Goal: Transaction & Acquisition: Purchase product/service

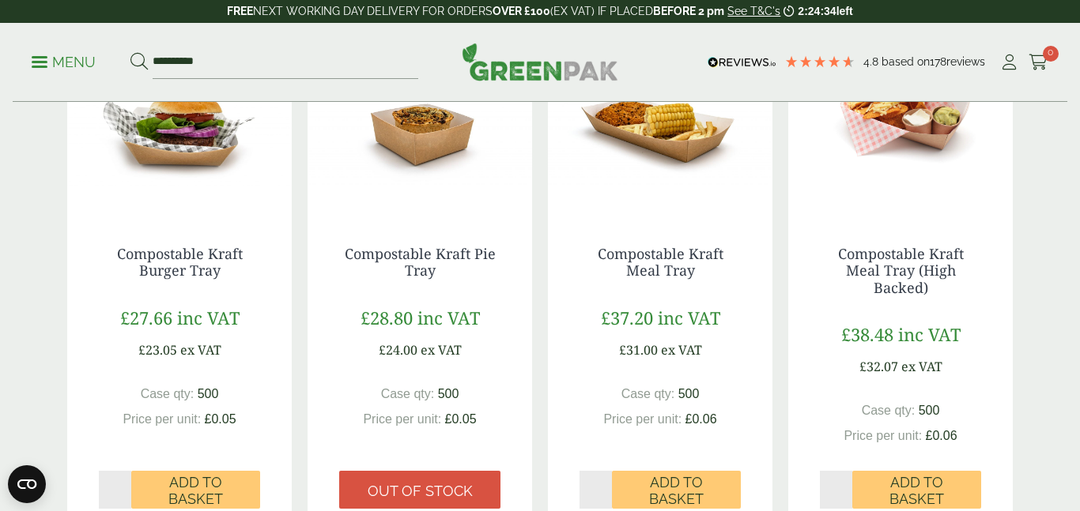
scroll to position [357, 0]
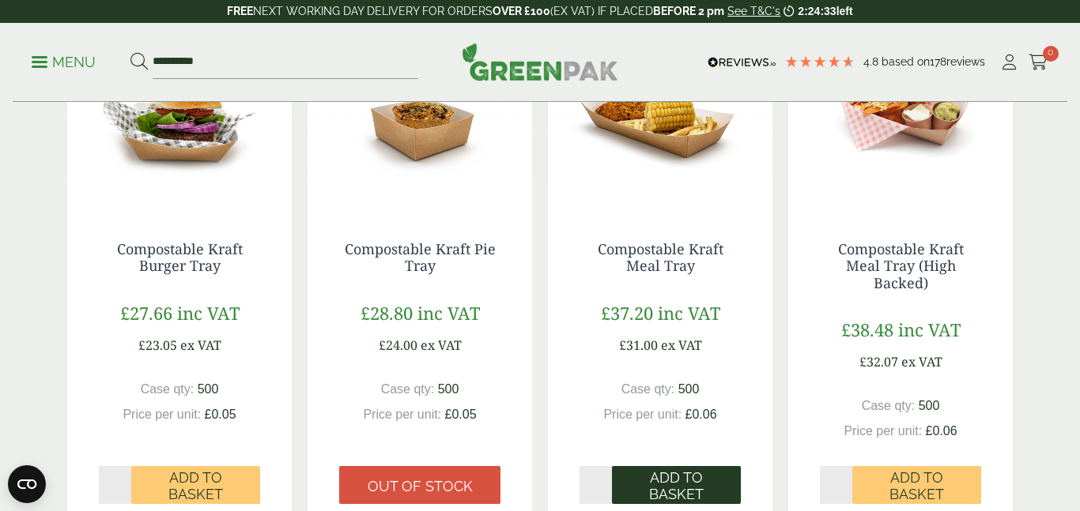
click at [670, 480] on span "Add to Basket" at bounding box center [676, 487] width 107 height 34
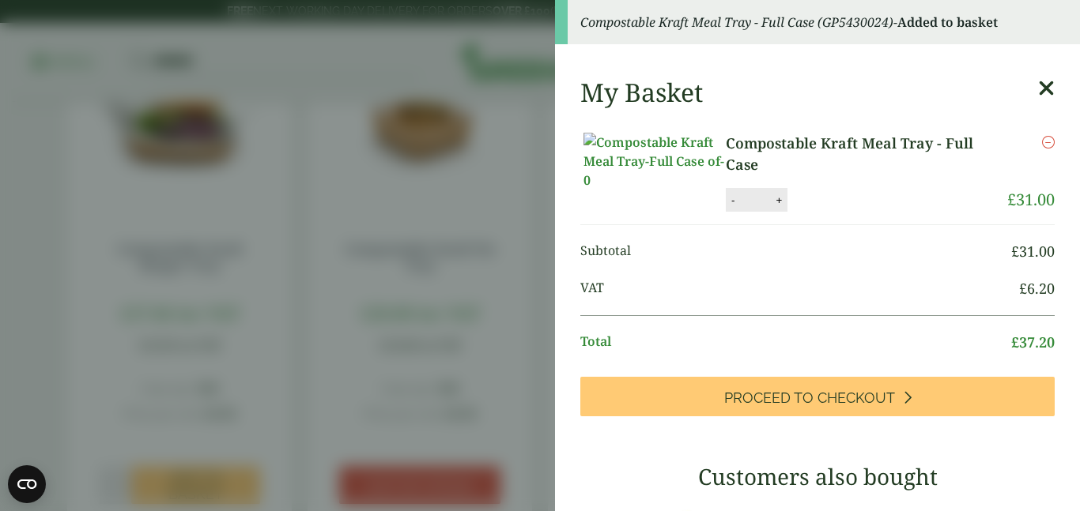
click at [1036, 88] on div "My Basket" at bounding box center [817, 92] width 474 height 30
click at [1044, 92] on icon at bounding box center [1046, 88] width 17 height 22
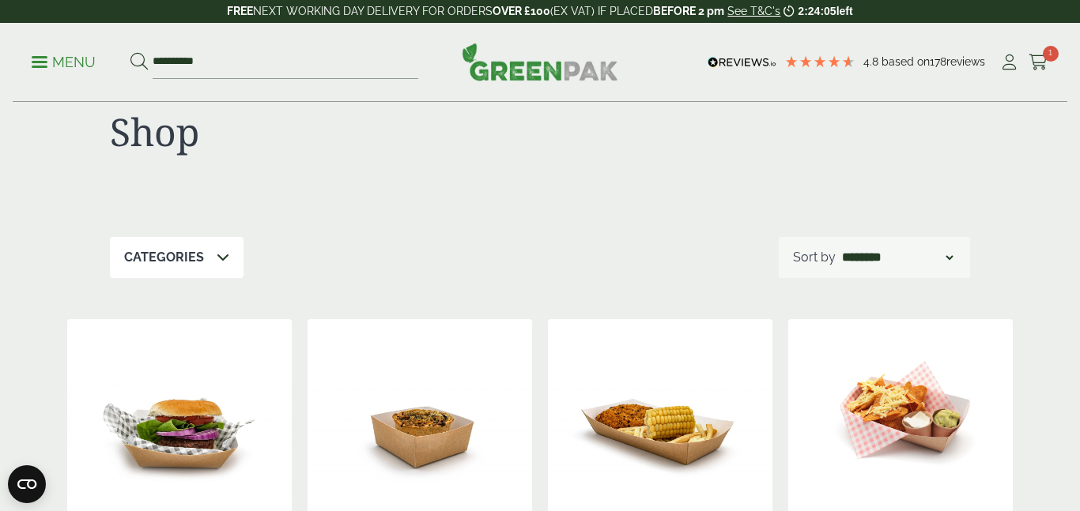
scroll to position [0, 0]
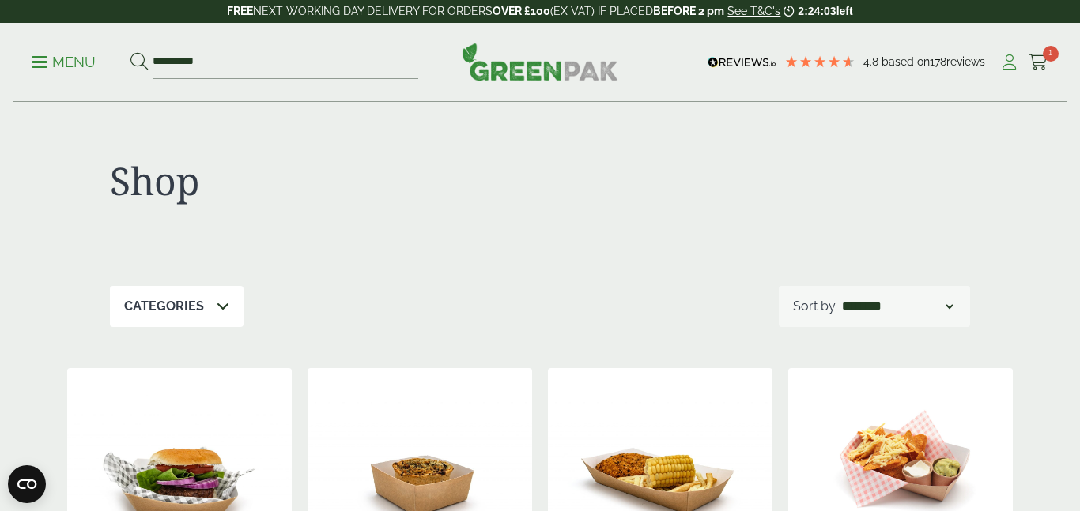
click at [1006, 62] on icon at bounding box center [1009, 63] width 20 height 16
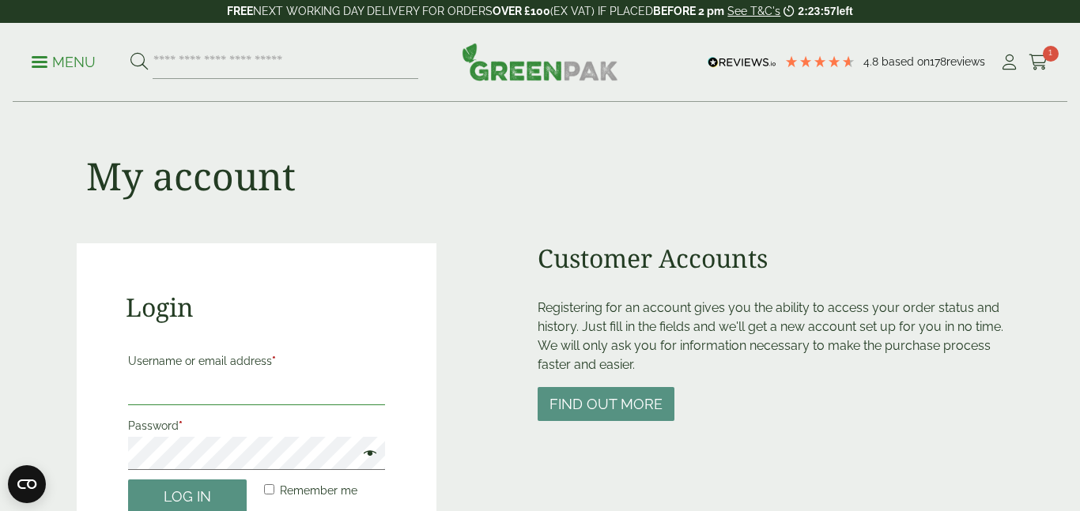
click at [271, 391] on input "Username or email address *" at bounding box center [256, 388] width 257 height 33
type input "**********"
click at [128, 480] on button "Log in" at bounding box center [187, 497] width 119 height 34
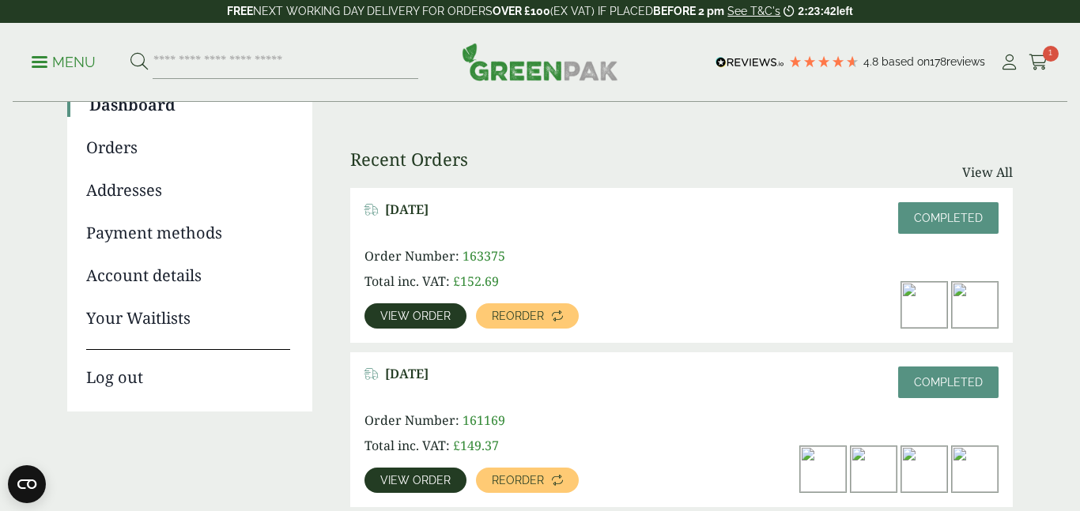
click at [425, 308] on link "View order" at bounding box center [415, 316] width 102 height 25
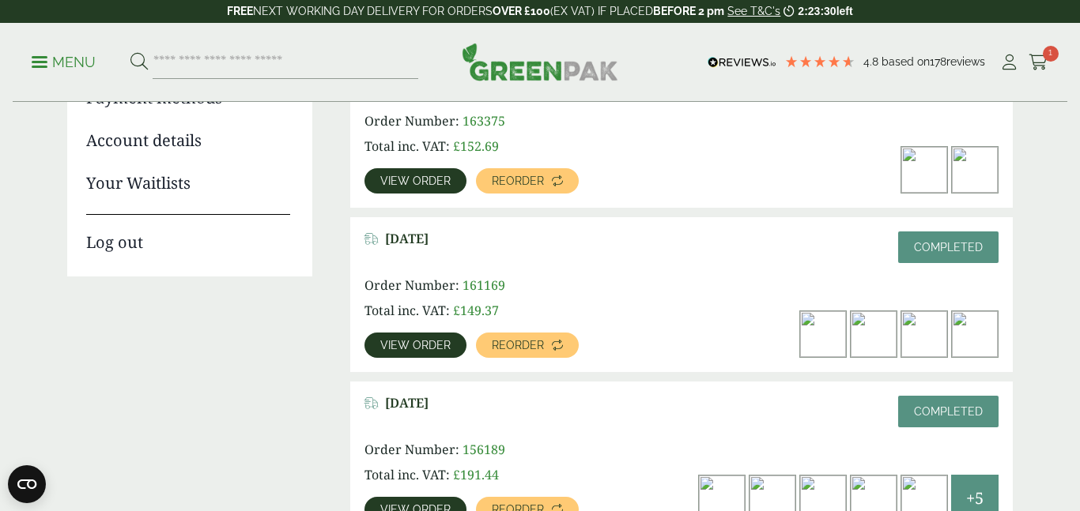
click at [402, 343] on span "View order" at bounding box center [415, 345] width 70 height 11
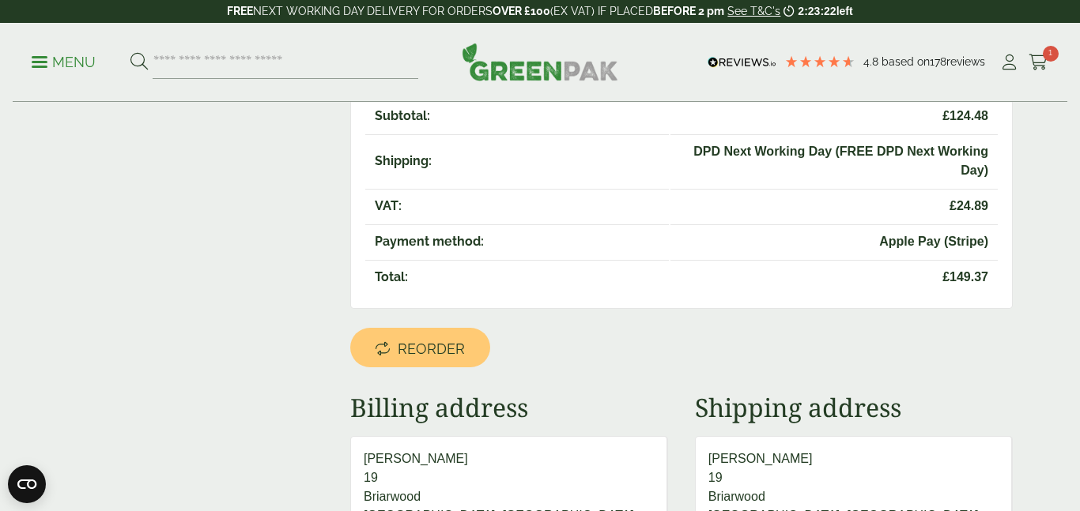
scroll to position [508, 0]
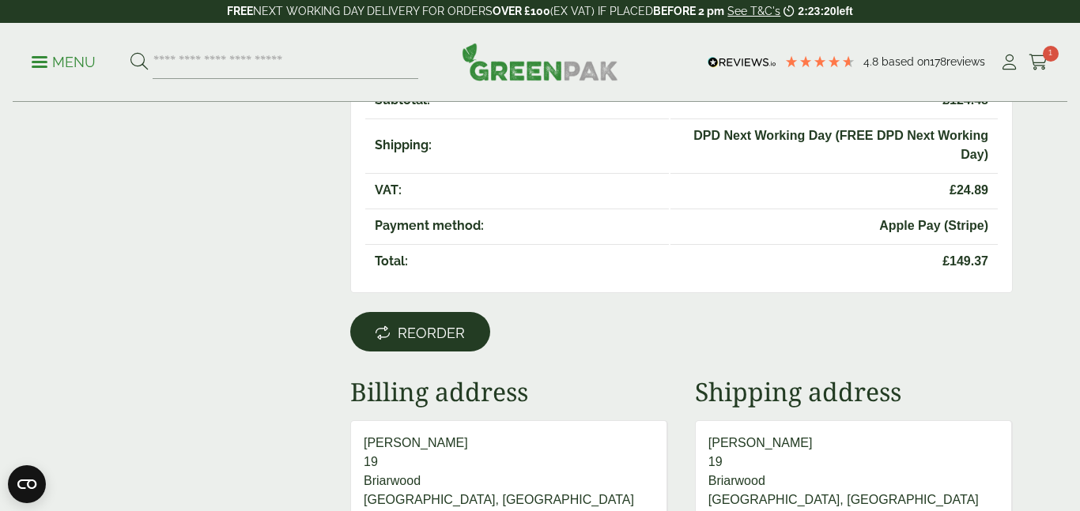
click at [407, 325] on span "Reorder" at bounding box center [431, 333] width 67 height 17
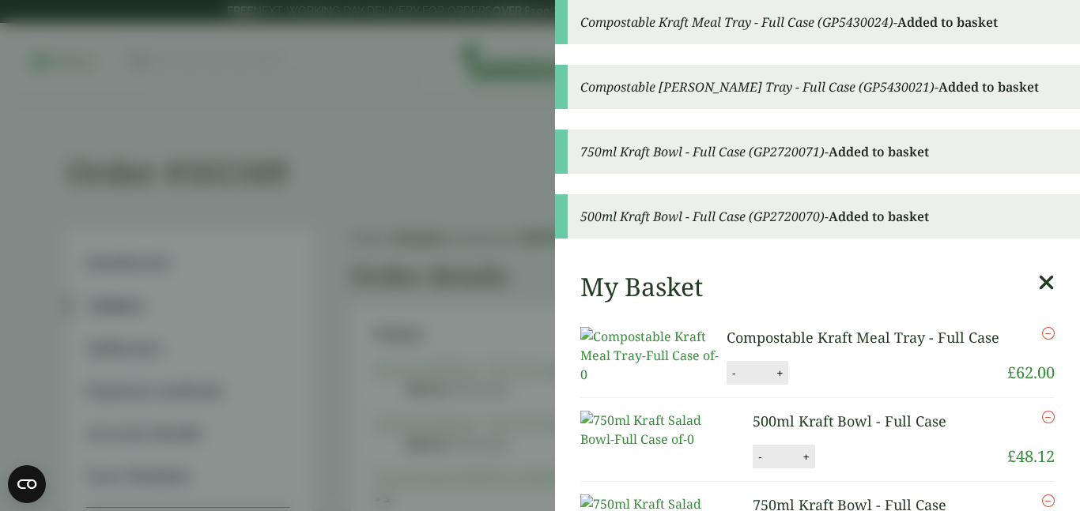
click at [1044, 281] on icon at bounding box center [1046, 283] width 17 height 22
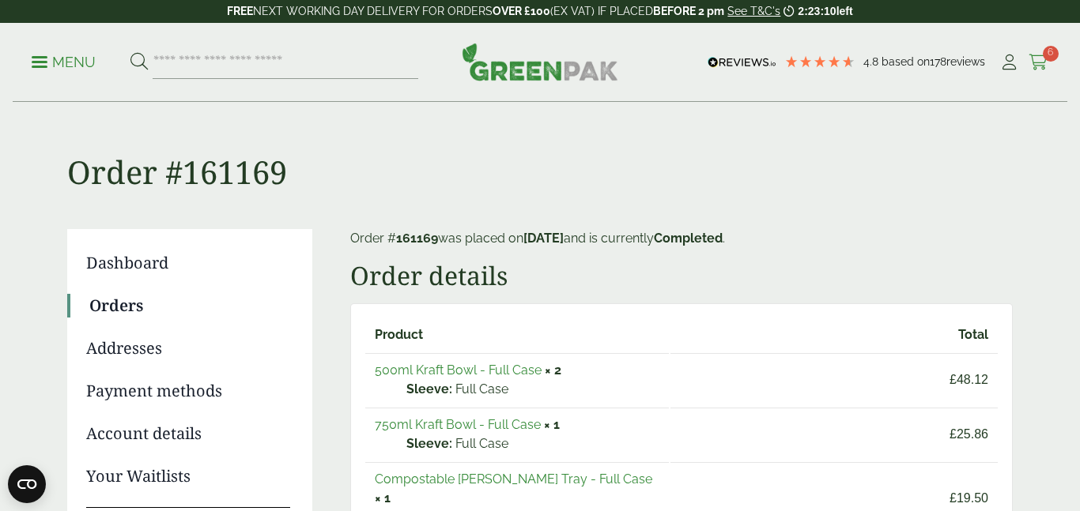
click at [1038, 58] on icon at bounding box center [1039, 63] width 20 height 16
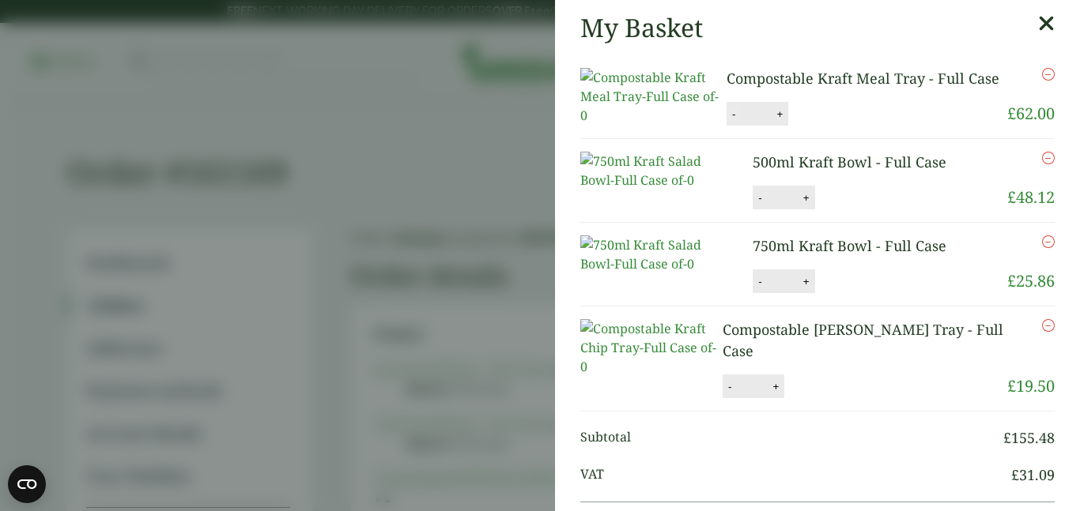
click at [727, 121] on button "-" at bounding box center [733, 114] width 13 height 13
type input "*"
click at [810, 205] on button "+" at bounding box center [806, 197] width 16 height 13
type input "*"
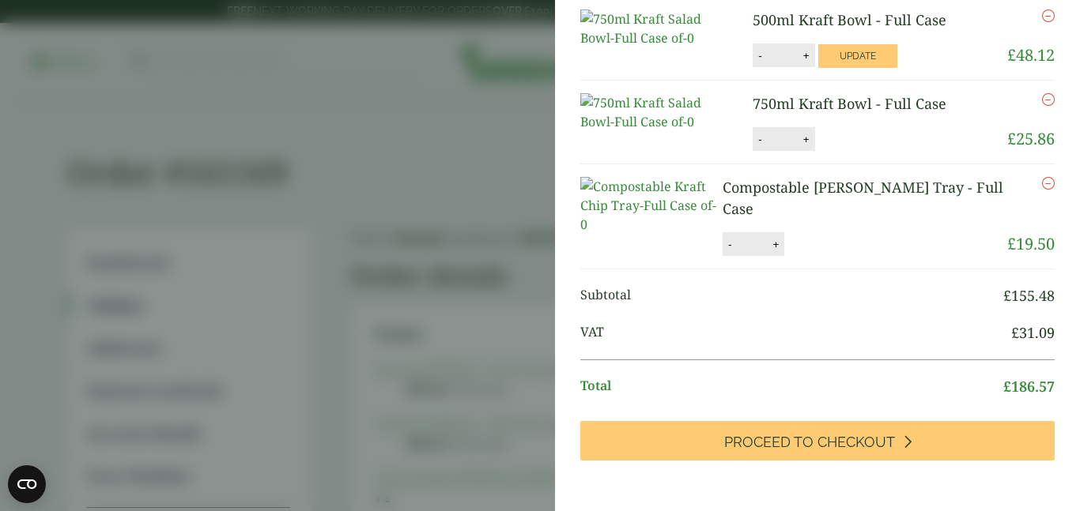
scroll to position [143, 0]
click at [806, 145] on button "+" at bounding box center [806, 138] width 16 height 13
type input "*"
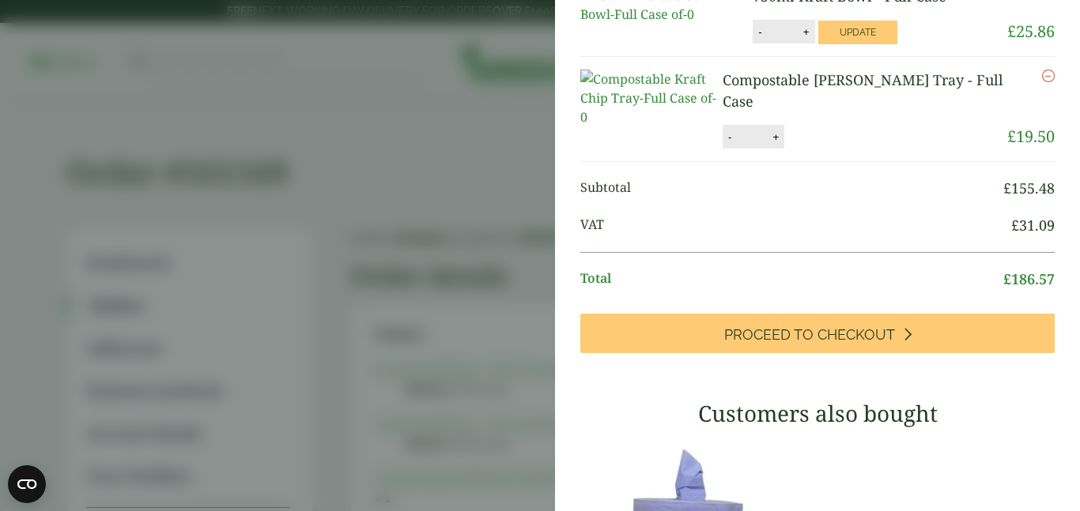
scroll to position [251, 0]
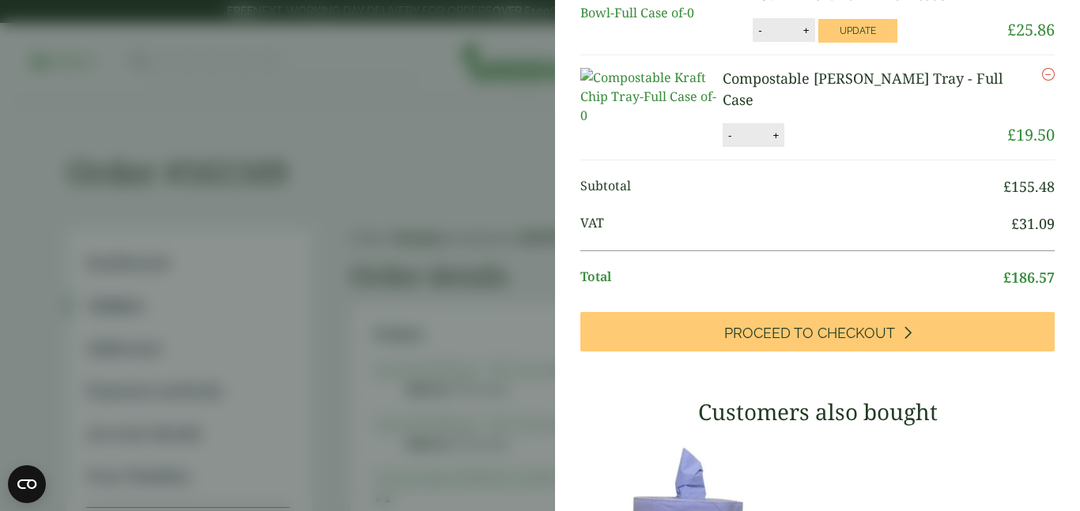
click at [779, 142] on button "+" at bounding box center [776, 135] width 16 height 13
type input "*"
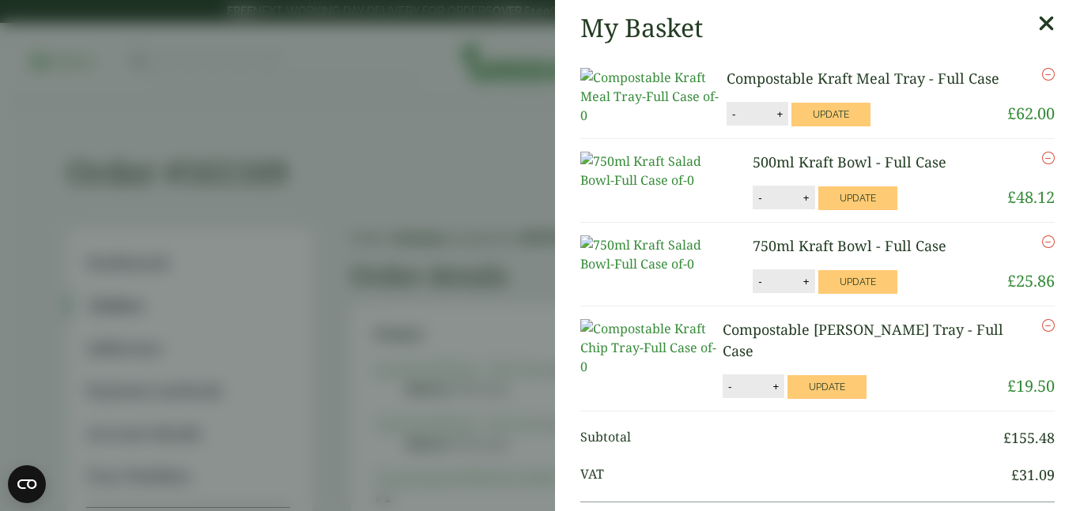
click at [1044, 30] on icon at bounding box center [1046, 24] width 17 height 22
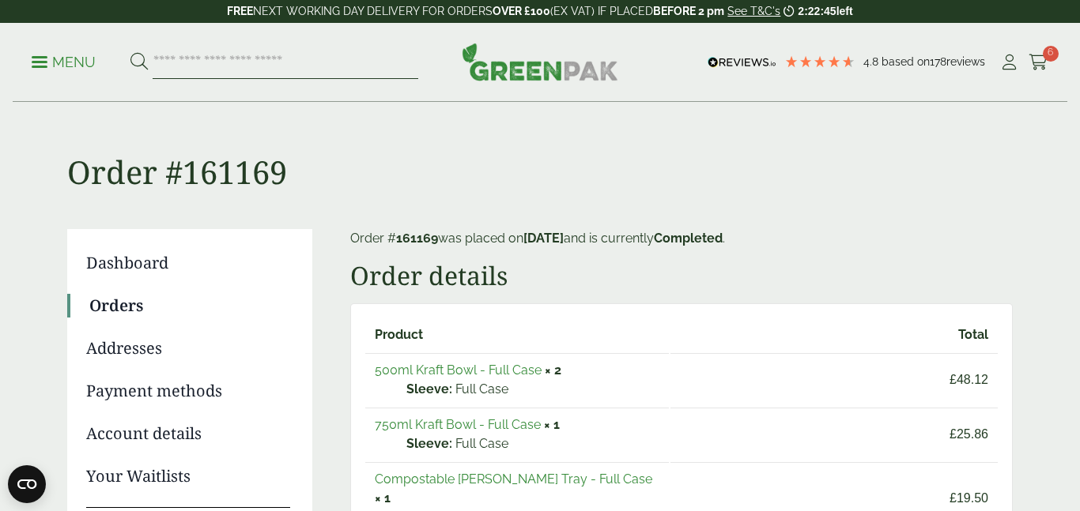
click at [289, 66] on input "search" at bounding box center [286, 62] width 266 height 33
type input "******"
click at [130, 52] on button at bounding box center [138, 62] width 17 height 21
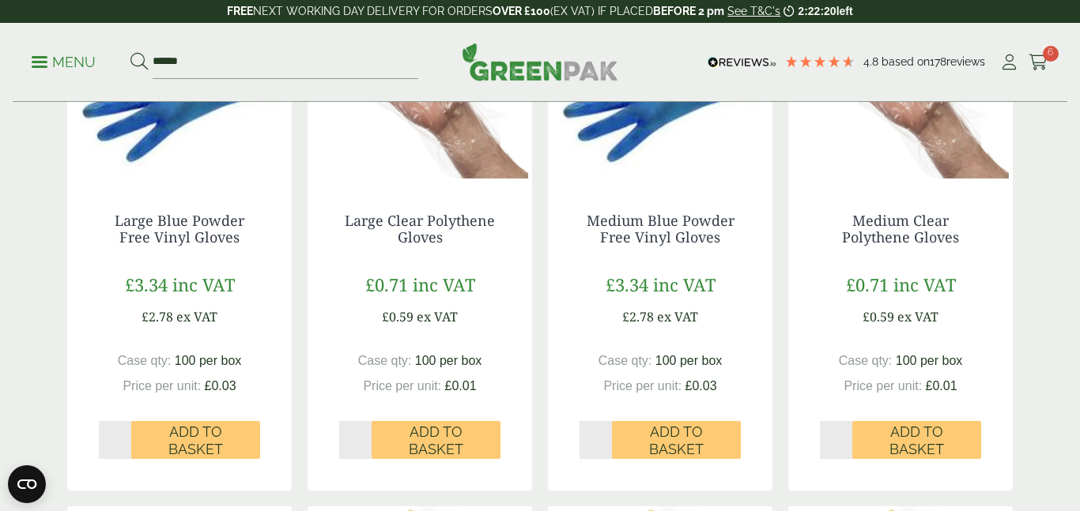
scroll to position [383, 0]
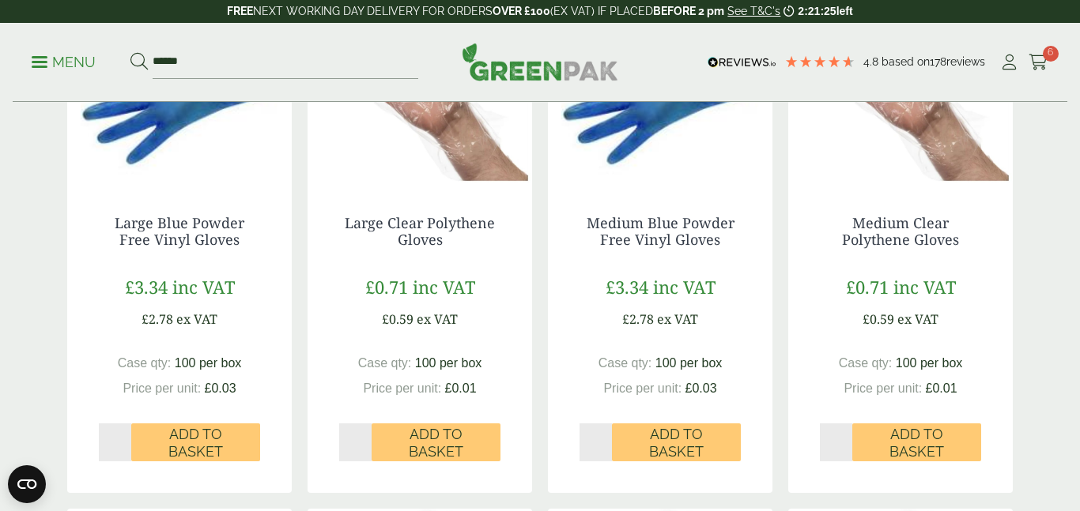
click at [126, 438] on input "*" at bounding box center [115, 443] width 32 height 38
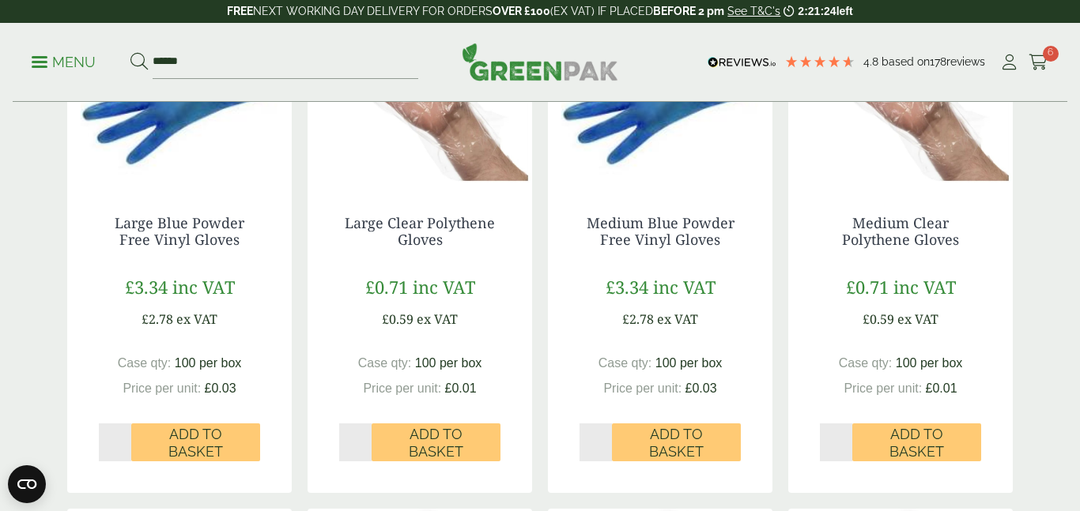
click at [126, 438] on input "*" at bounding box center [115, 443] width 32 height 38
click at [126, 447] on input "*" at bounding box center [115, 443] width 32 height 38
type input "*"
click at [125, 439] on input "*" at bounding box center [115, 443] width 32 height 38
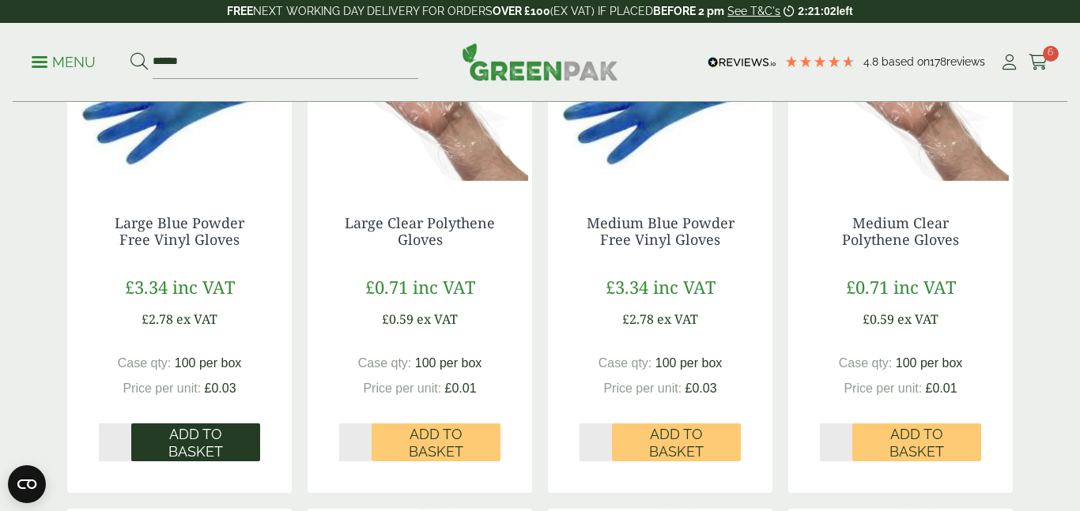
click at [164, 439] on span "Add to Basket" at bounding box center [195, 443] width 107 height 34
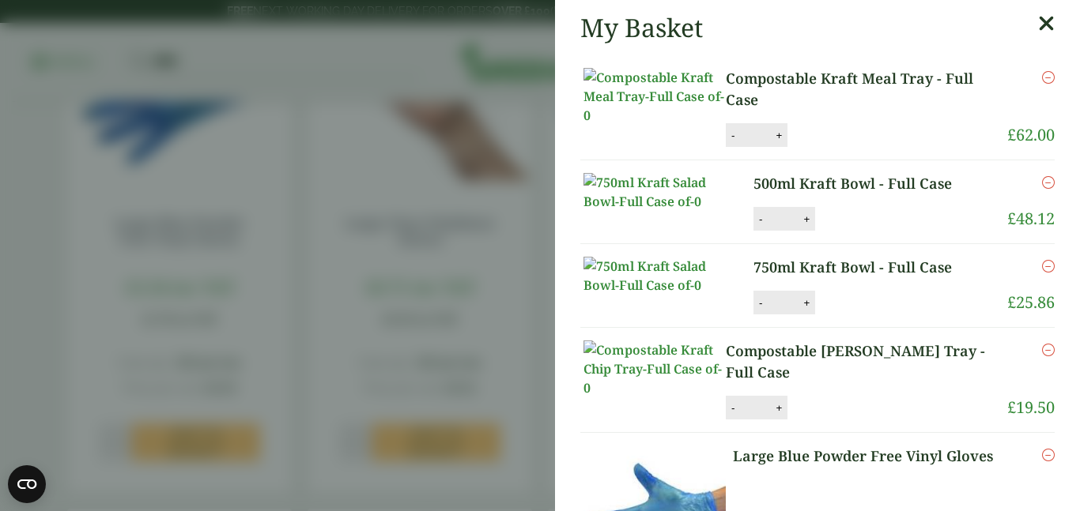
click at [1045, 22] on icon at bounding box center [1046, 24] width 17 height 22
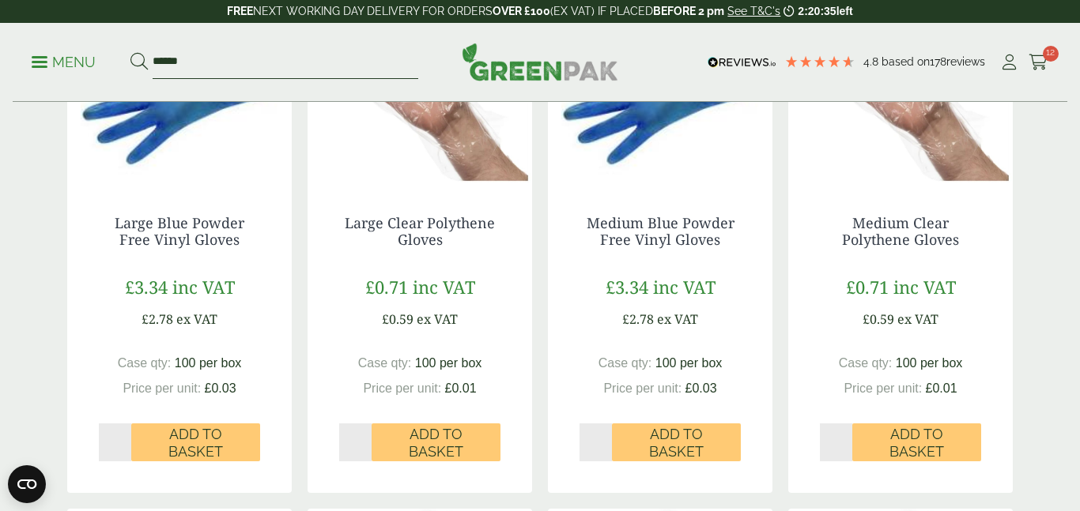
drag, startPoint x: 186, startPoint y: 61, endPoint x: 126, endPoint y: 60, distance: 59.3
click at [126, 60] on ul "Menu ******" at bounding box center [225, 62] width 387 height 33
type input "*****"
click at [130, 52] on button at bounding box center [138, 62] width 17 height 21
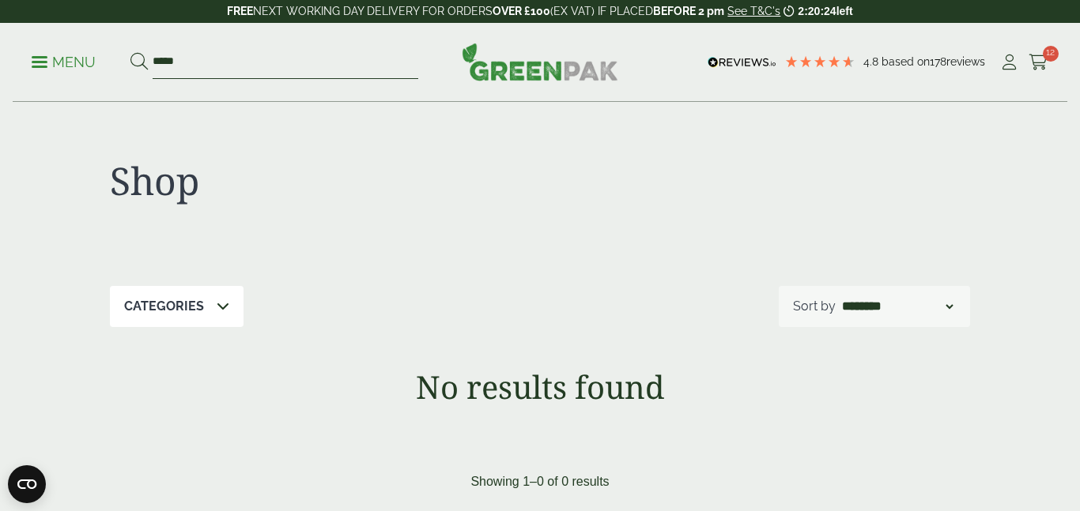
click at [182, 67] on input "*****" at bounding box center [286, 62] width 266 height 33
type input "****"
click at [130, 52] on button at bounding box center [138, 62] width 17 height 21
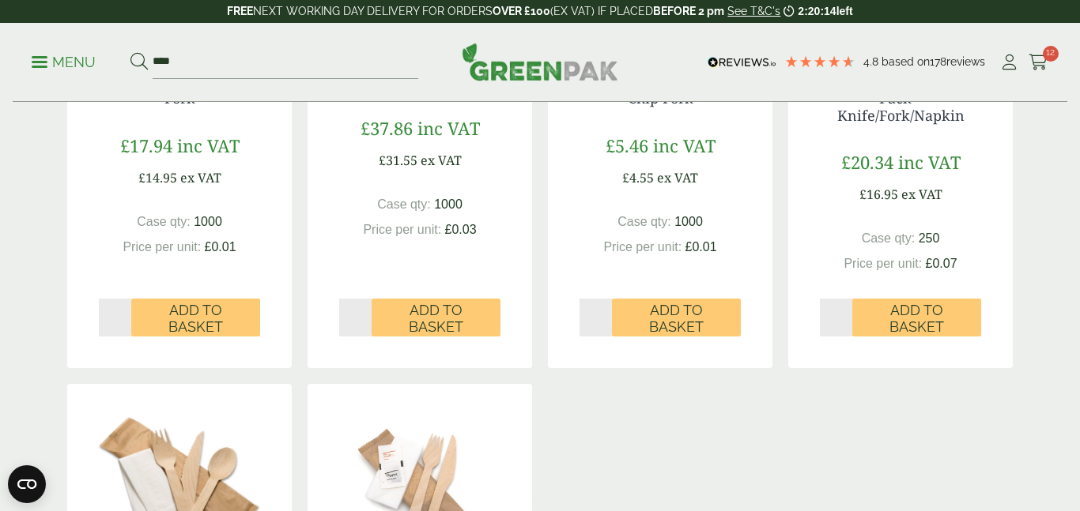
scroll to position [542, 0]
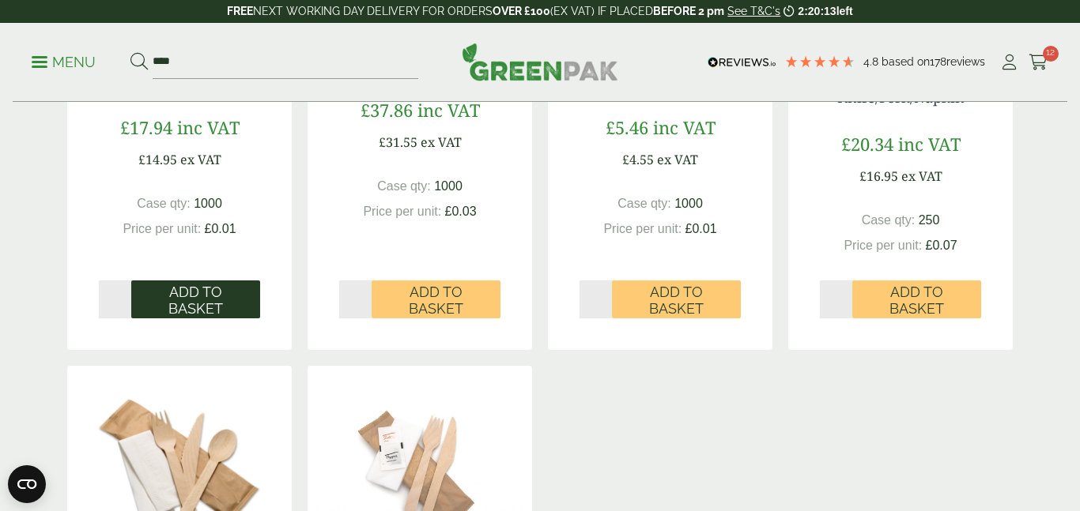
click at [192, 292] on span "Add to Basket" at bounding box center [195, 301] width 107 height 34
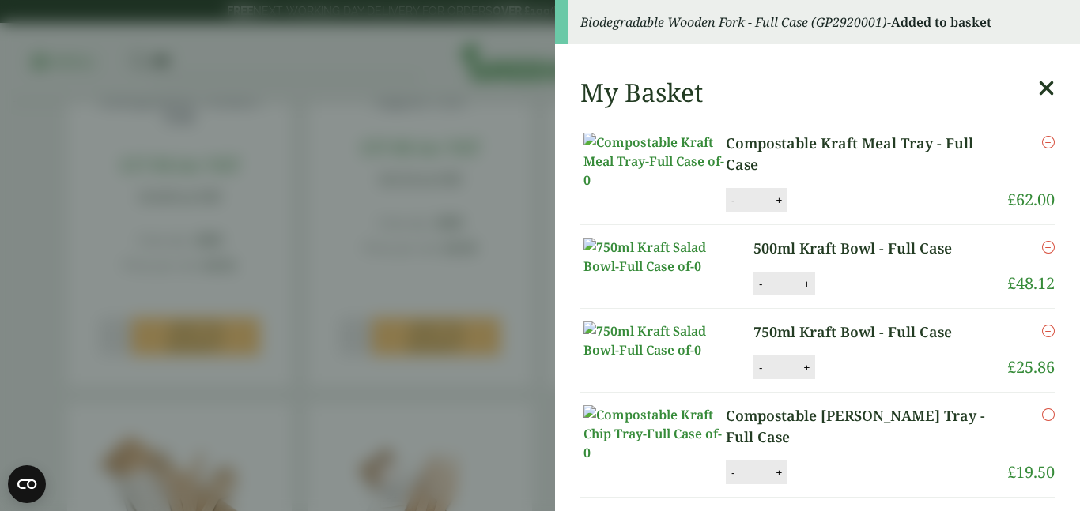
click at [1047, 81] on icon at bounding box center [1046, 88] width 17 height 22
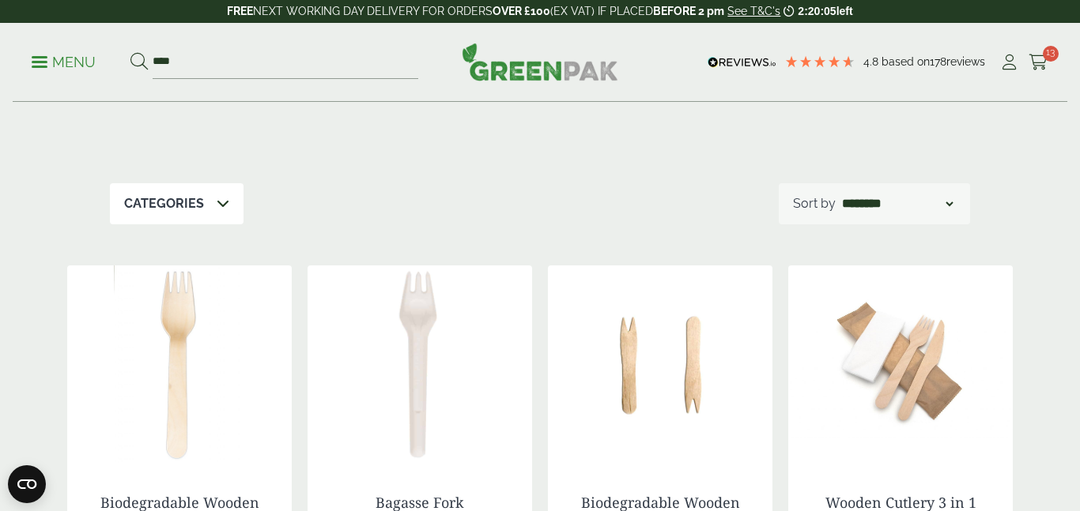
scroll to position [108, 0]
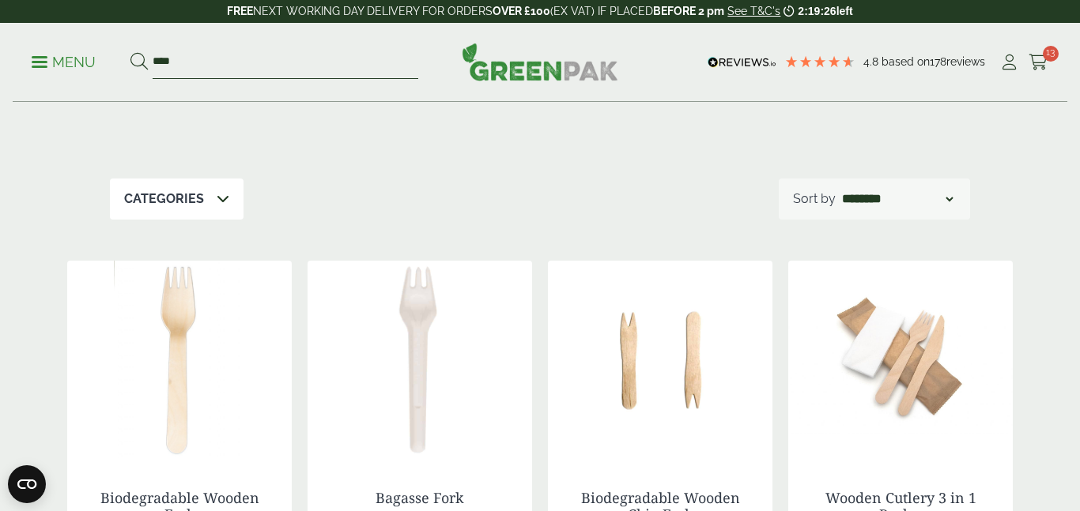
click at [193, 60] on input "****" at bounding box center [286, 62] width 266 height 33
type input "*"
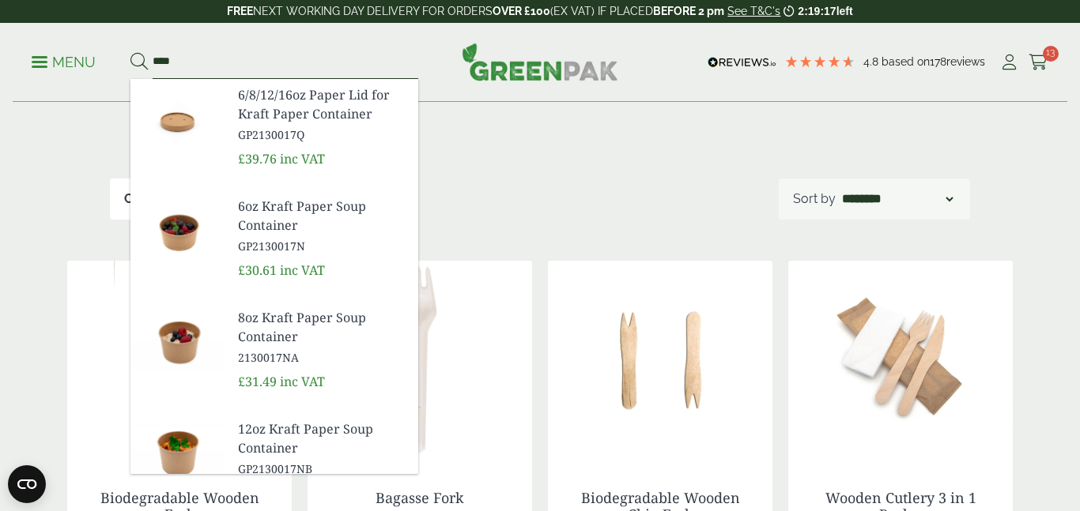
type input "****"
click at [130, 52] on button at bounding box center [138, 62] width 17 height 21
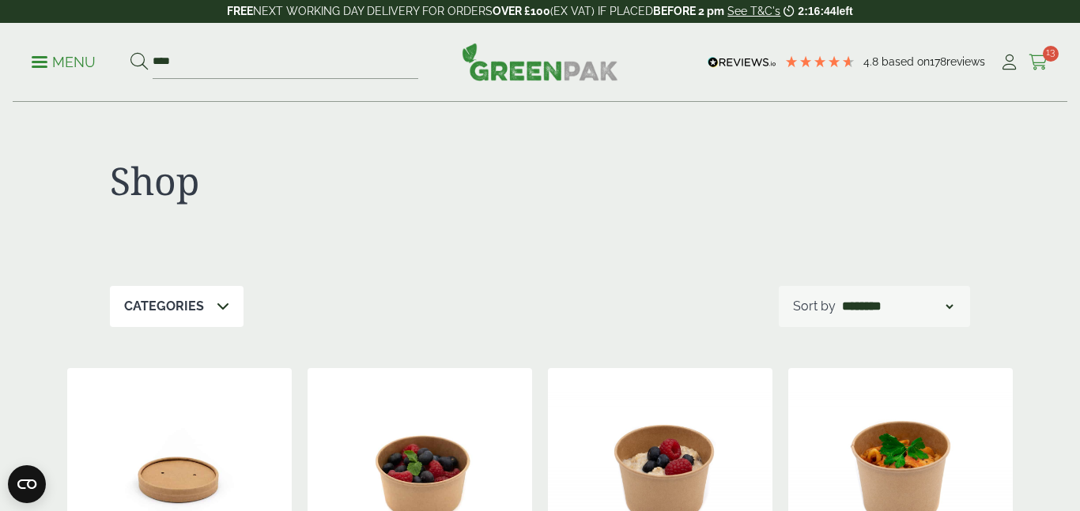
click at [1033, 61] on icon at bounding box center [1039, 63] width 20 height 16
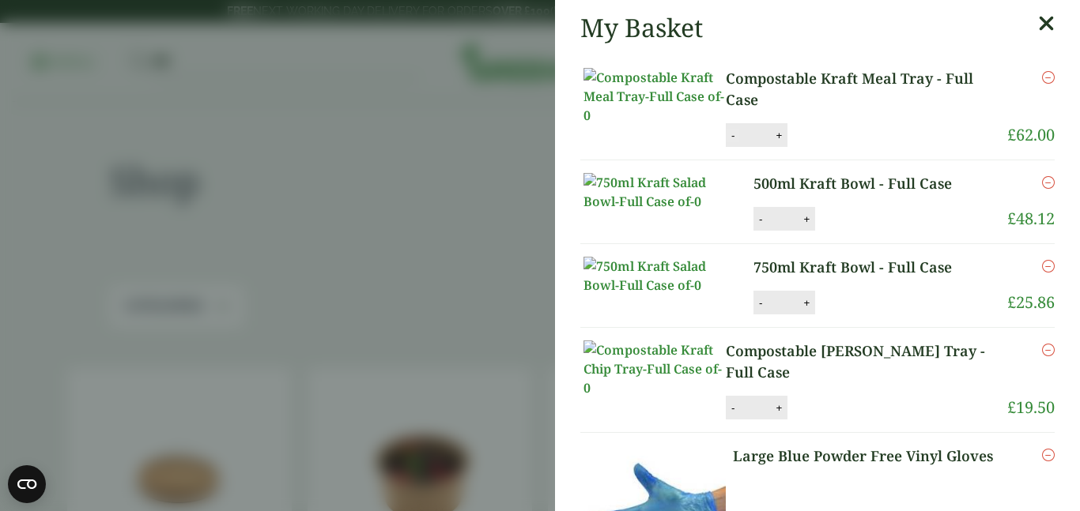
click at [731, 142] on button "-" at bounding box center [733, 135] width 13 height 13
type input "*"
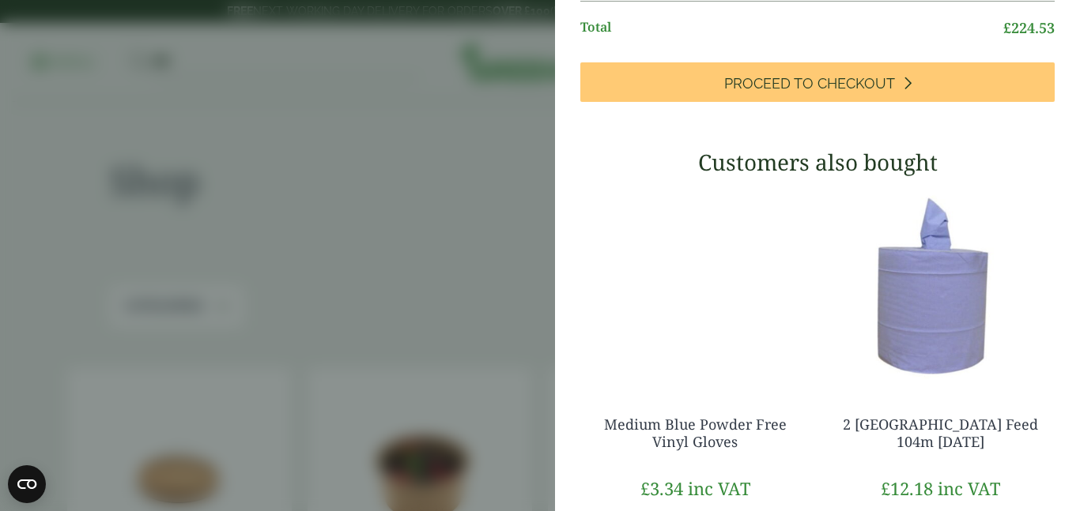
scroll to position [782, 0]
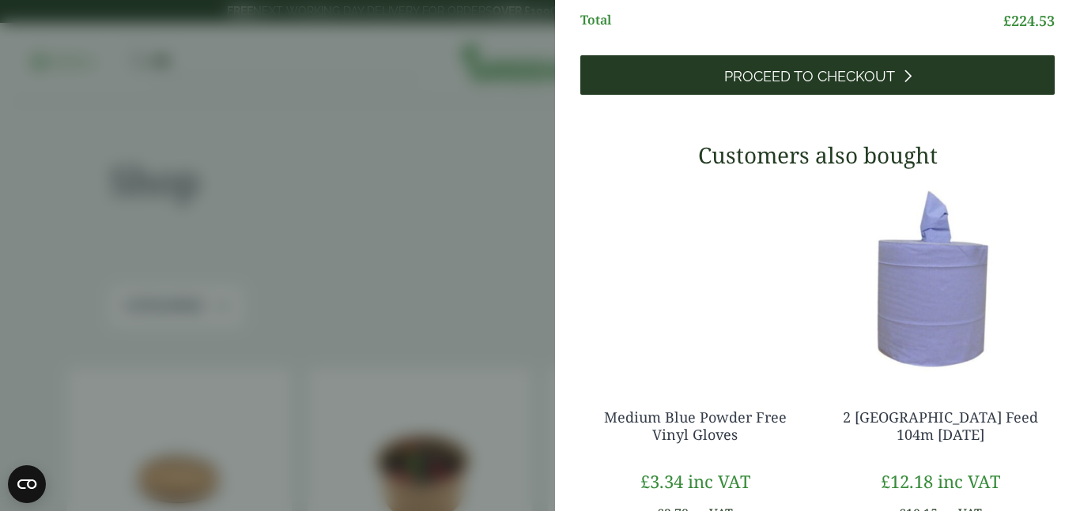
click at [859, 85] on span "Proceed to Checkout" at bounding box center [809, 76] width 171 height 17
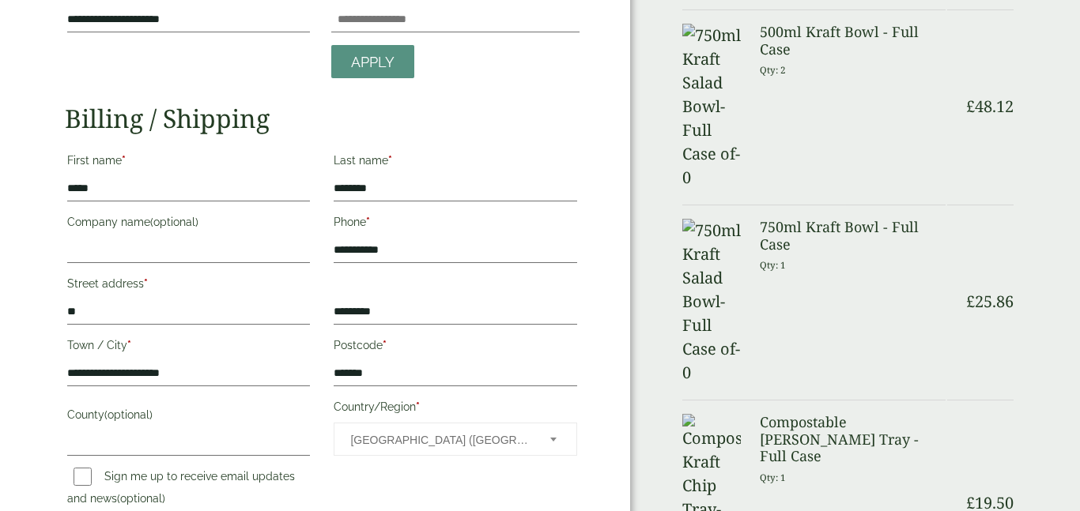
scroll to position [225, 0]
click at [122, 243] on input "Company name (optional)" at bounding box center [188, 249] width 243 height 25
type input "**********"
type input "********"
type input "**********"
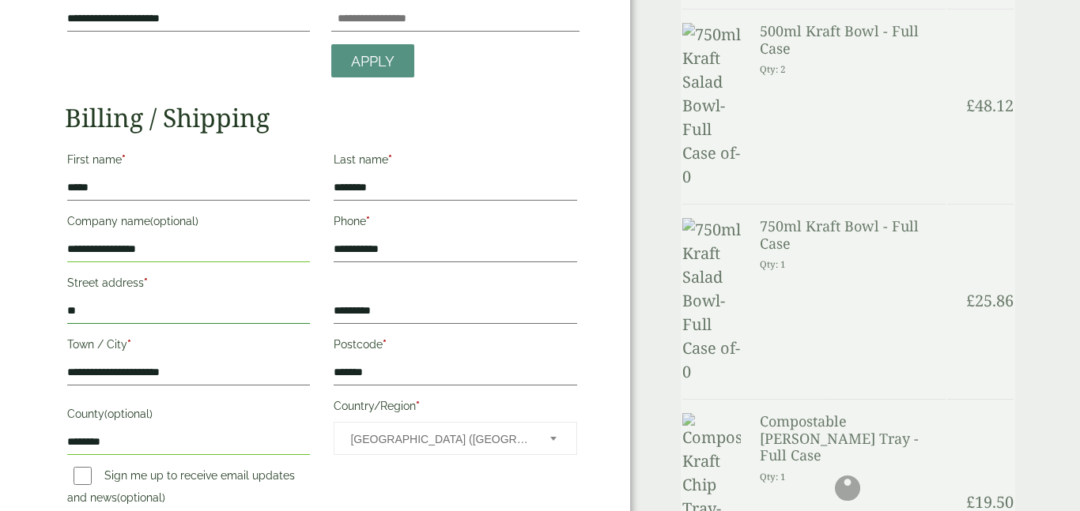
click at [100, 320] on input "**" at bounding box center [188, 311] width 243 height 25
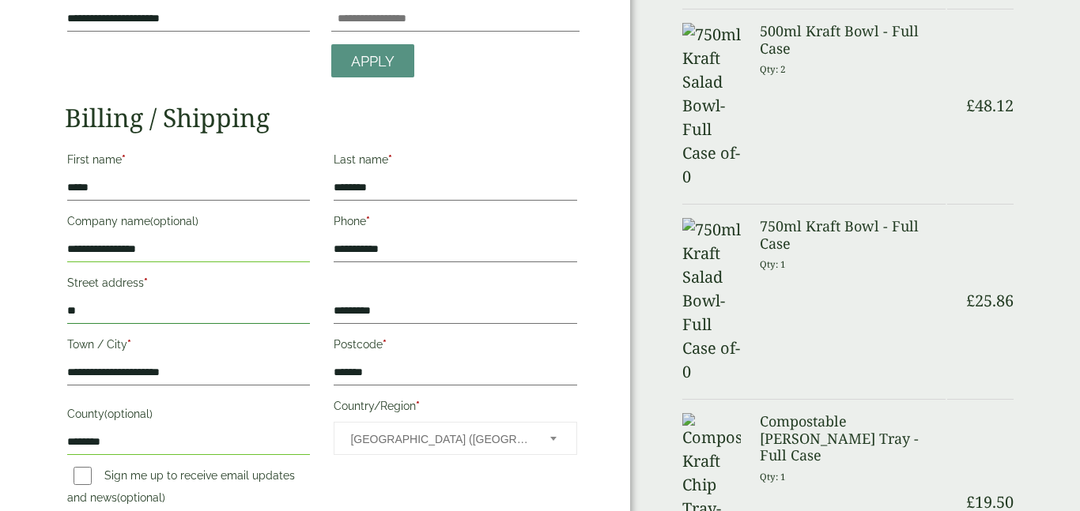
drag, startPoint x: 100, startPoint y: 314, endPoint x: 42, endPoint y: 318, distance: 57.8
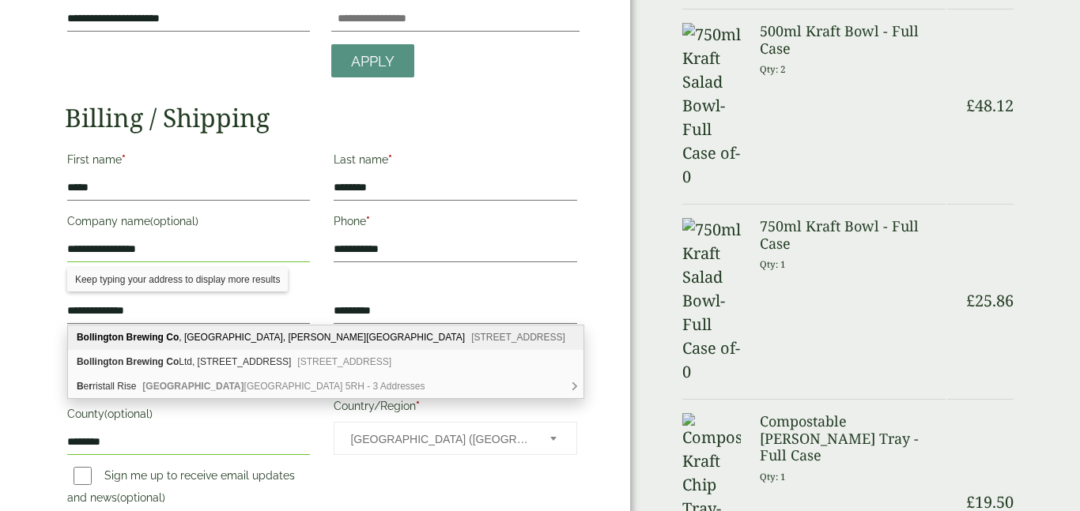
click at [114, 334] on b "Bollington Brewing Co" at bounding box center [128, 337] width 102 height 11
type input "**********"
type input "********"
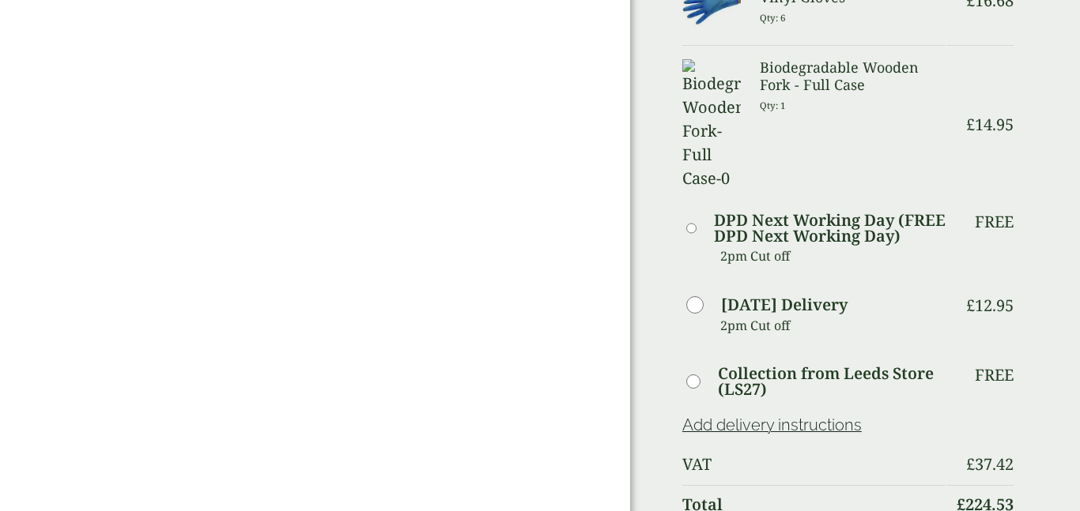
scroll to position [881, 0]
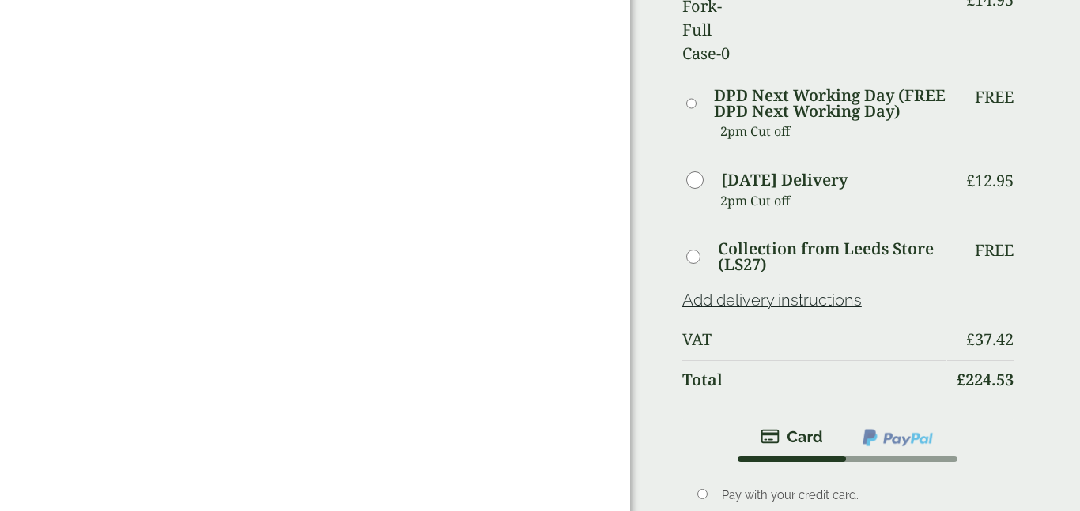
scroll to position [1002, 0]
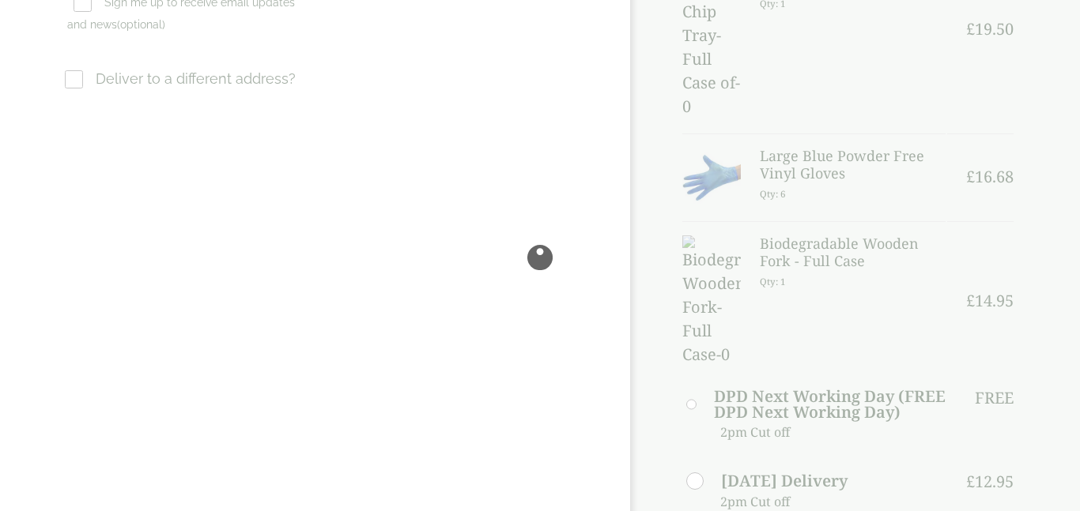
scroll to position [554, 0]
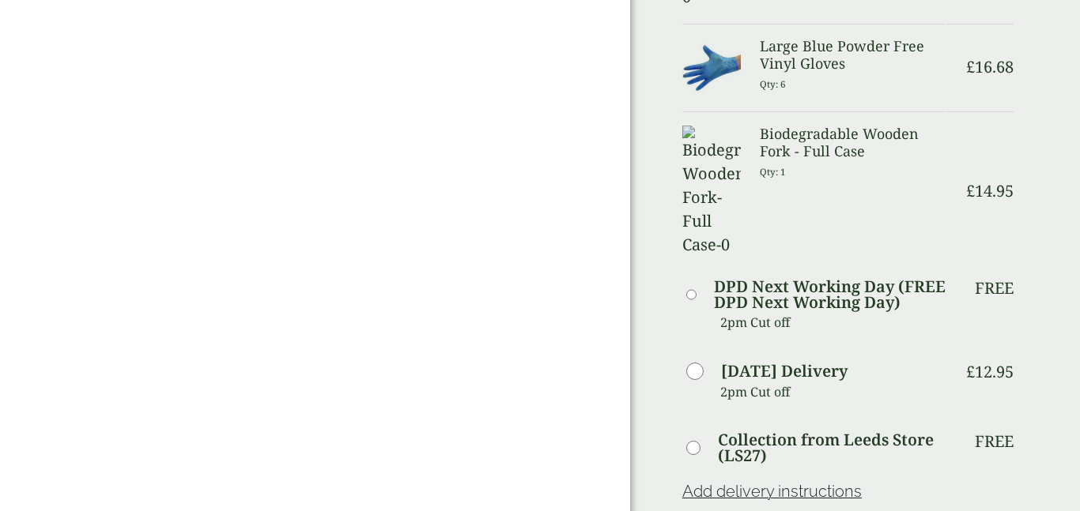
scroll to position [814, 0]
